Goal: Check status: Check status

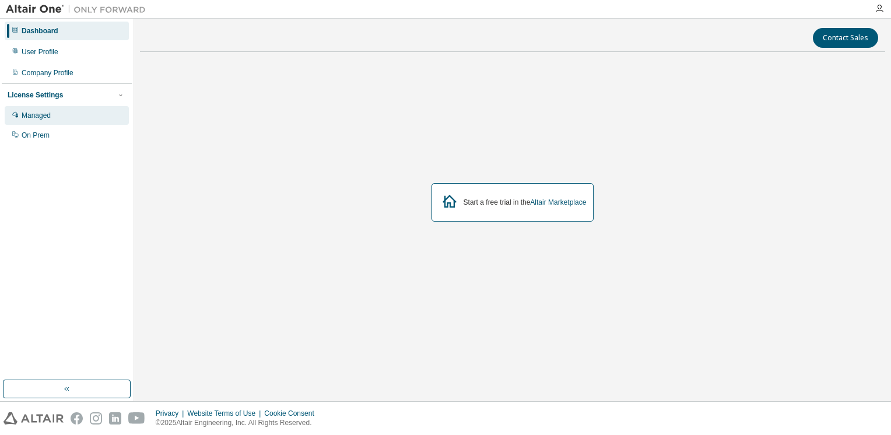
click at [66, 113] on div "Managed" at bounding box center [67, 115] width 124 height 19
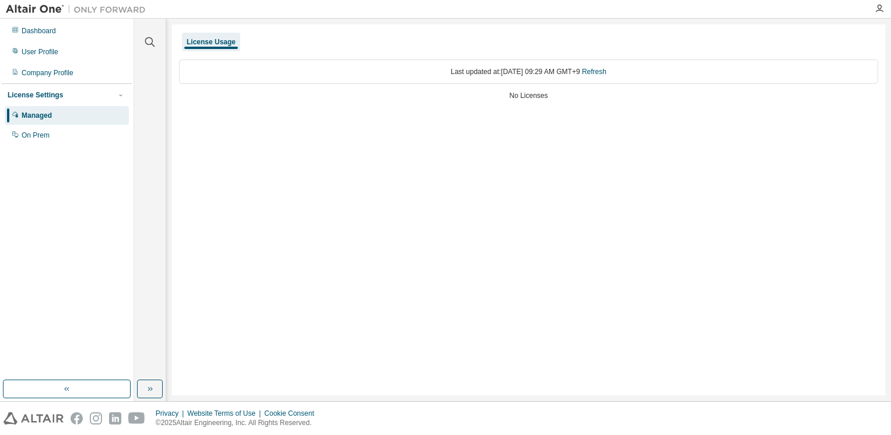
click at [511, 76] on div "Last updated at: [DATE] 09:29 AM GMT+9 Refresh" at bounding box center [528, 71] width 699 height 24
click at [517, 69] on div "Last updated at: [DATE] 09:29 AM GMT+9 Refresh" at bounding box center [528, 71] width 699 height 24
click at [593, 72] on div "Last updated at: [DATE] 09:29 AM GMT+9 Refresh" at bounding box center [528, 71] width 699 height 24
drag, startPoint x: 527, startPoint y: 98, endPoint x: 519, endPoint y: 97, distance: 8.8
click at [527, 98] on div "No Licenses" at bounding box center [528, 95] width 699 height 9
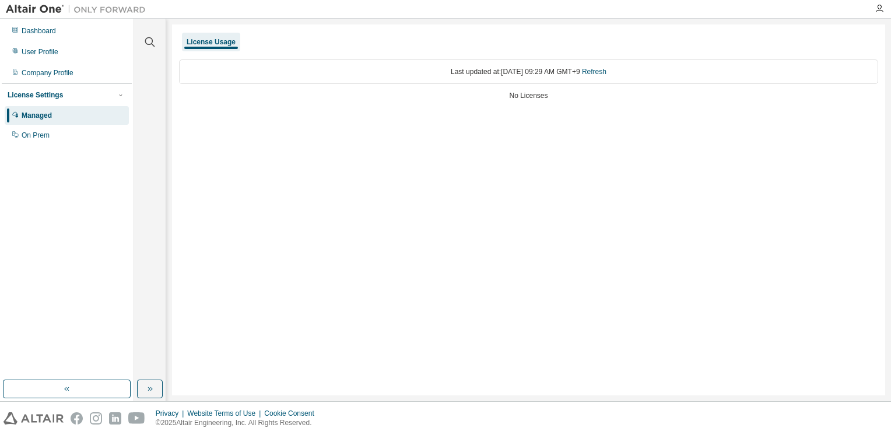
click at [509, 96] on div "No Licenses" at bounding box center [528, 95] width 699 height 9
drag, startPoint x: 514, startPoint y: 156, endPoint x: 258, endPoint y: 59, distance: 273.5
click at [513, 156] on div "License Usage Last updated at: [DATE] 09:29 AM GMT+9 Refresh No Licenses" at bounding box center [528, 209] width 713 height 371
click at [212, 43] on div "License Usage" at bounding box center [211, 41] width 49 height 9
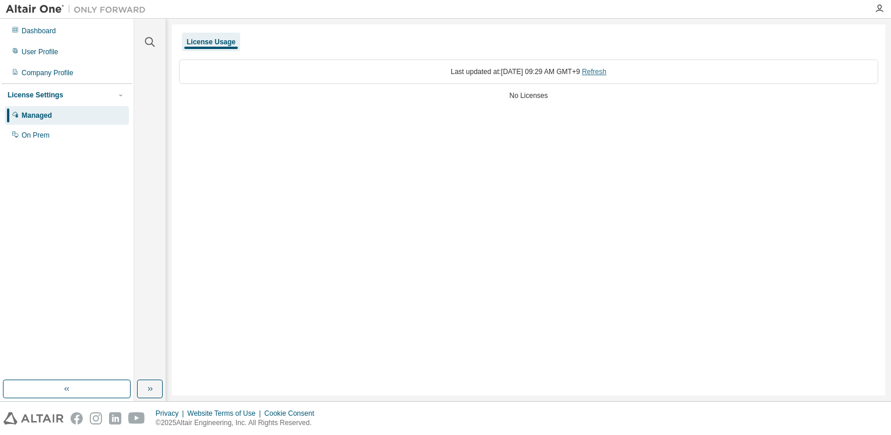
click at [607, 69] on link "Refresh" at bounding box center [594, 72] width 24 height 8
